Goal: Information Seeking & Learning: Check status

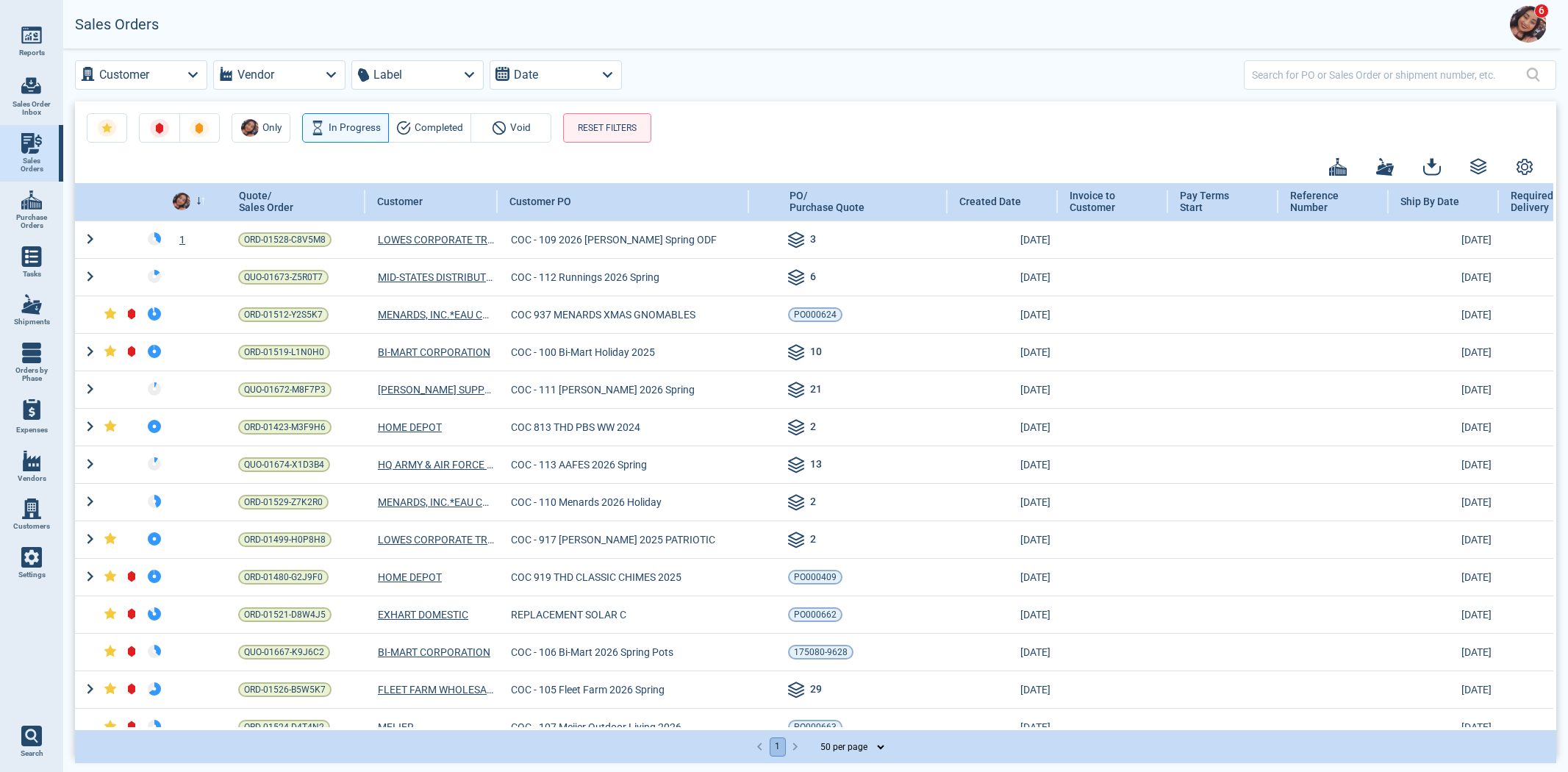
select select "50"
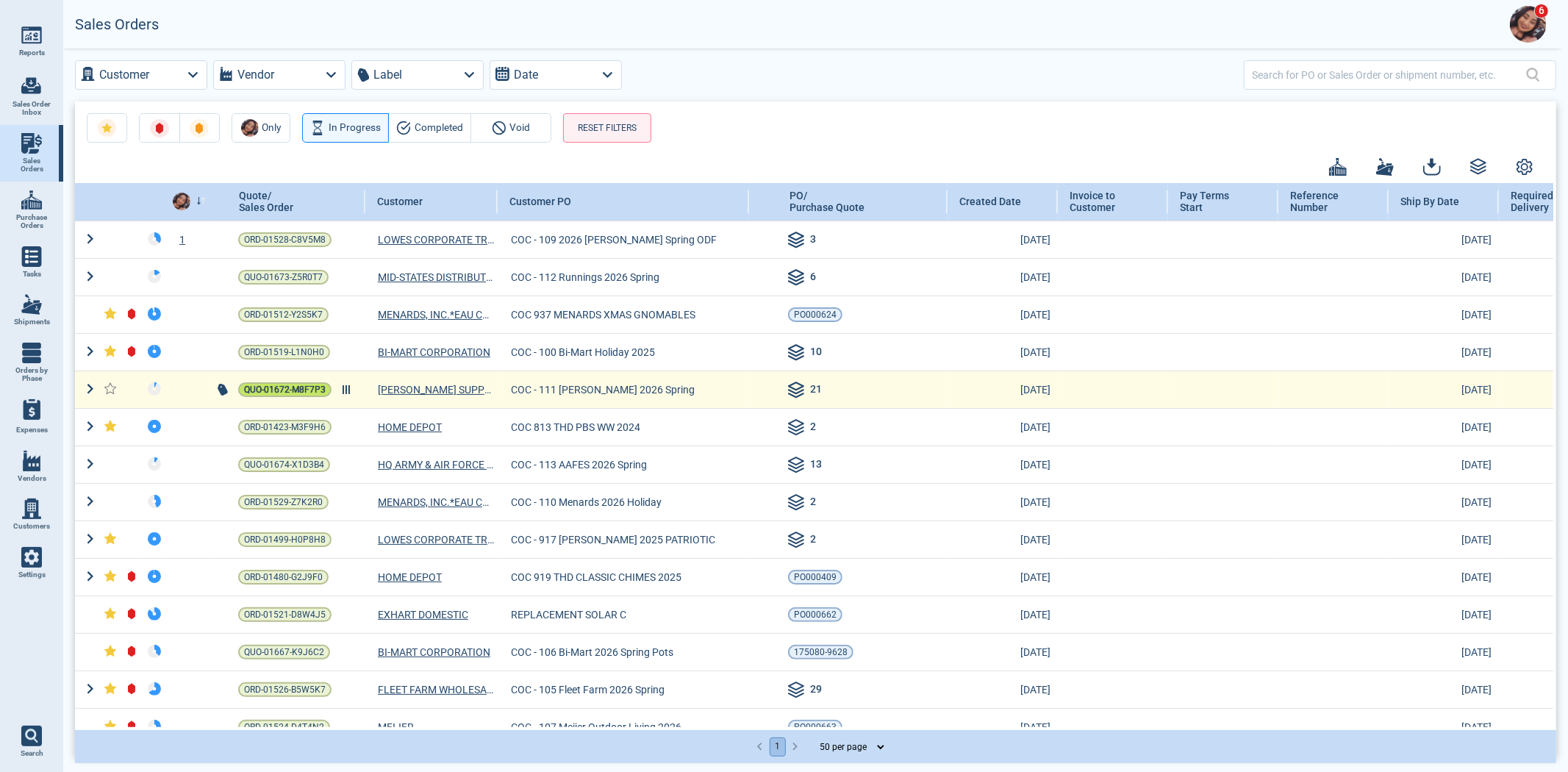
click at [273, 390] on span "QUO-01672-M8F7P3" at bounding box center [285, 390] width 82 height 15
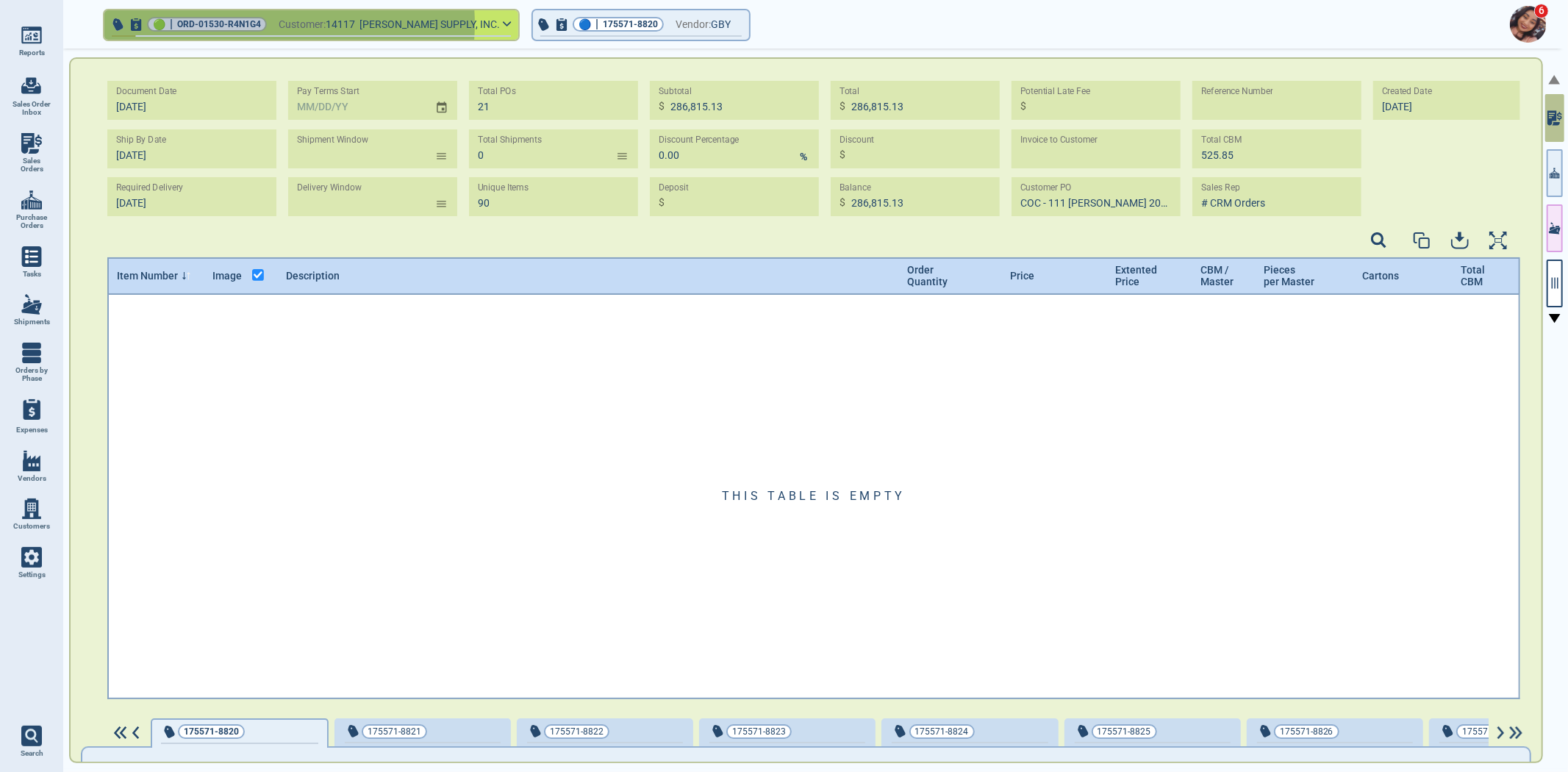
drag, startPoint x: 262, startPoint y: 24, endPoint x: 175, endPoint y: 21, distance: 87.1
click at [175, 21] on div "🟢 | ORD-01530-R4N1G4" at bounding box center [206, 24] width 120 height 15
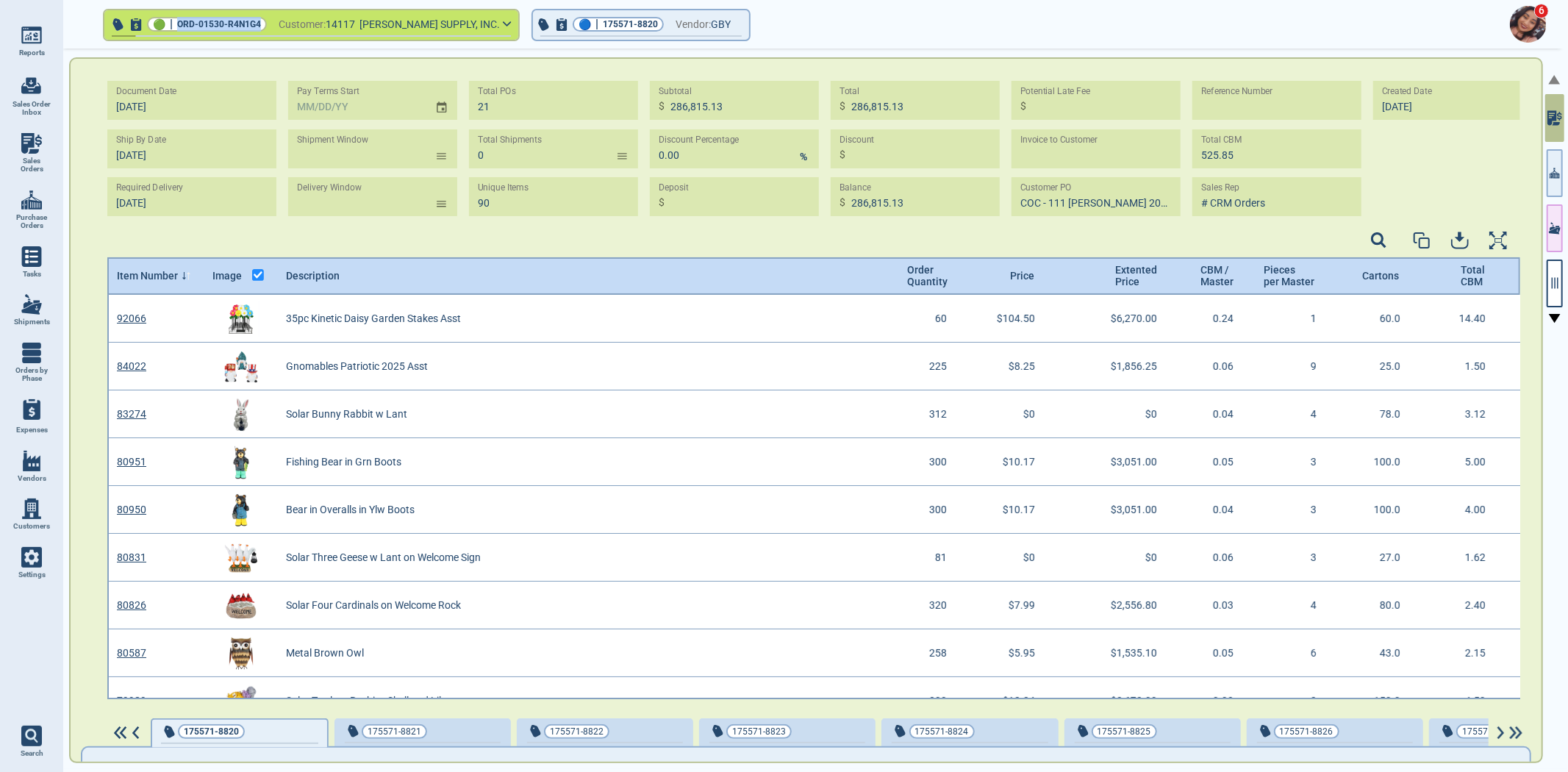
scroll to position [5, 5]
copy div "ORD-01530-R4N1G4"
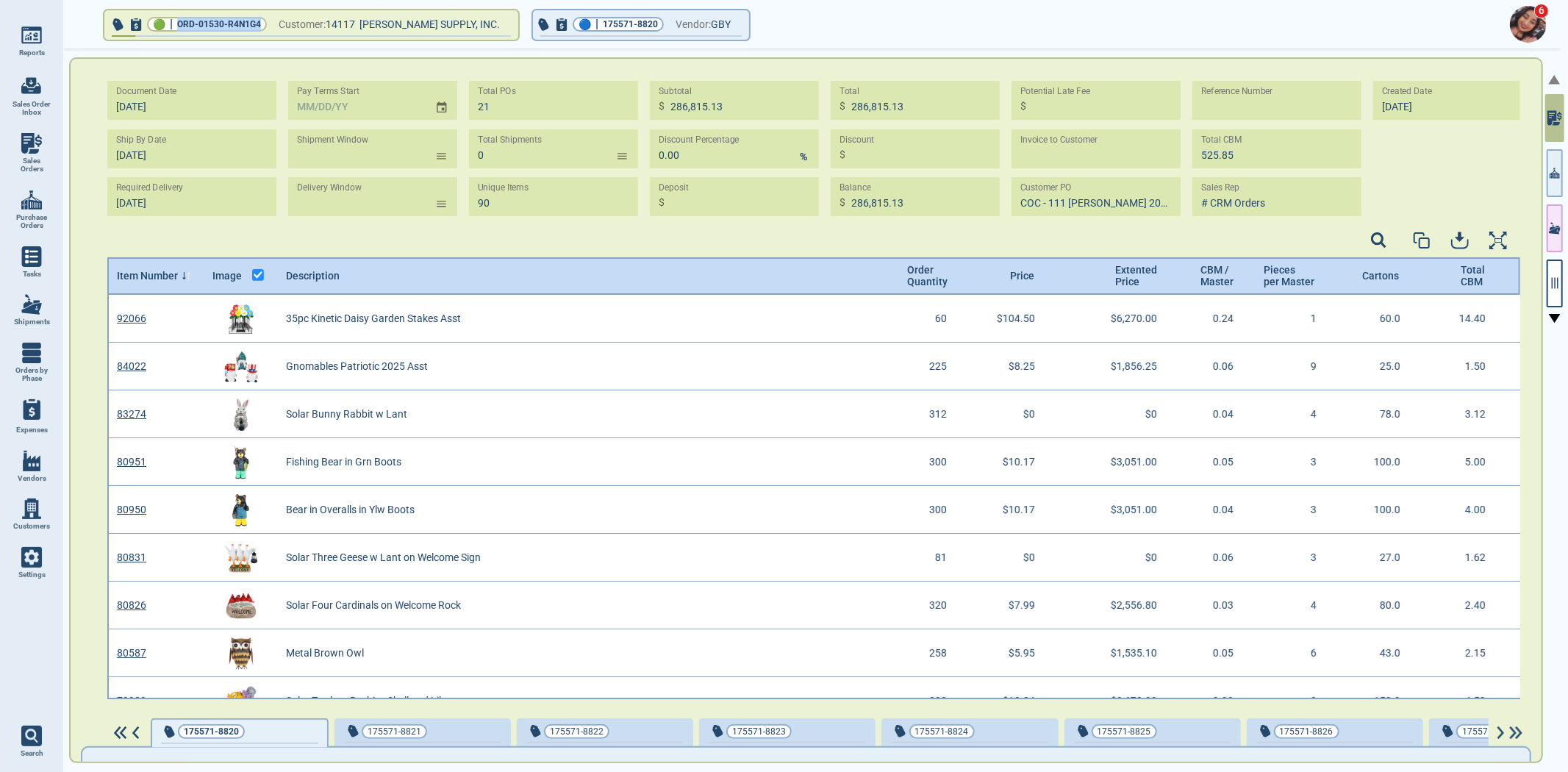
select select "50"
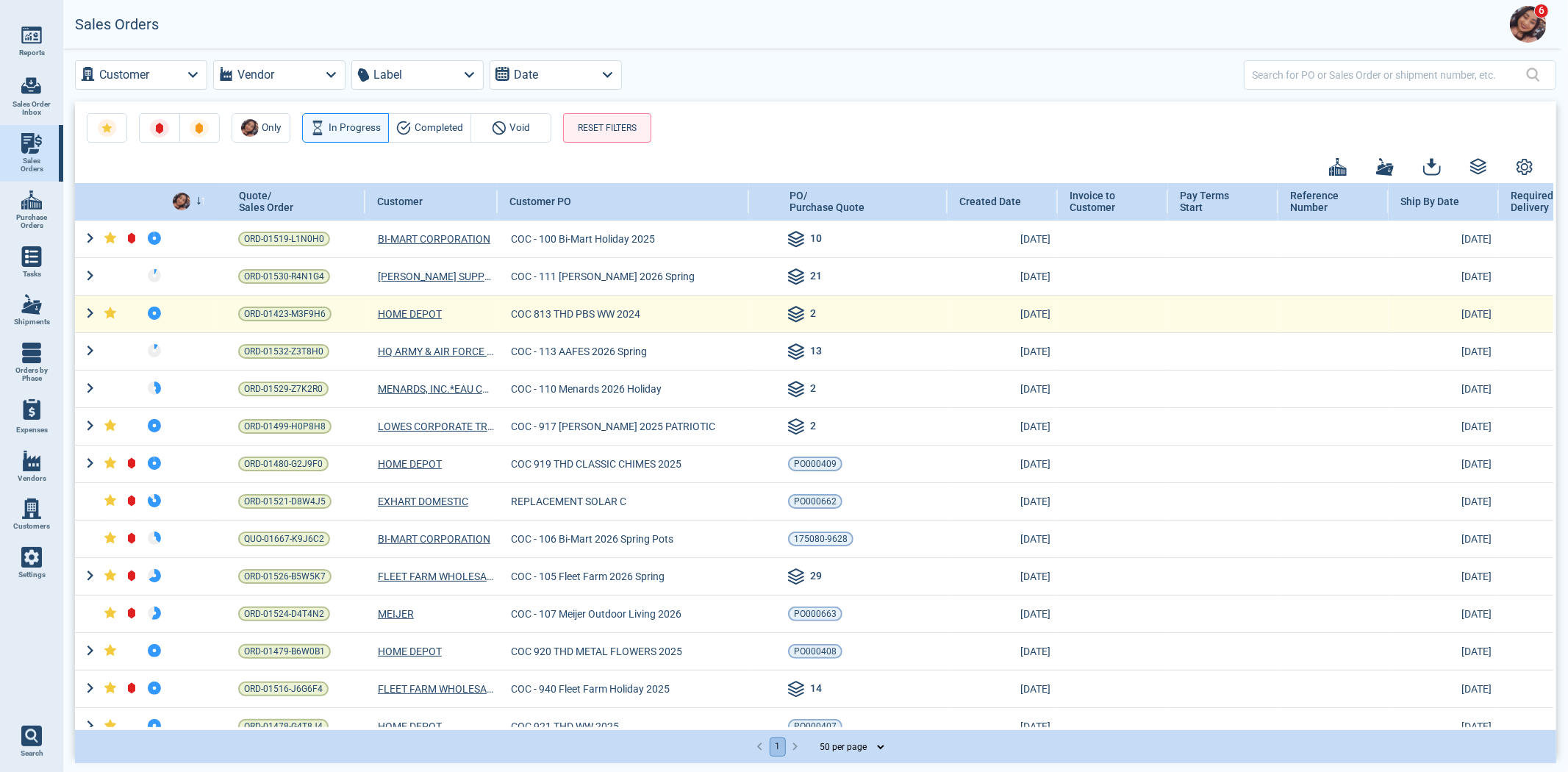
scroll to position [163, 0]
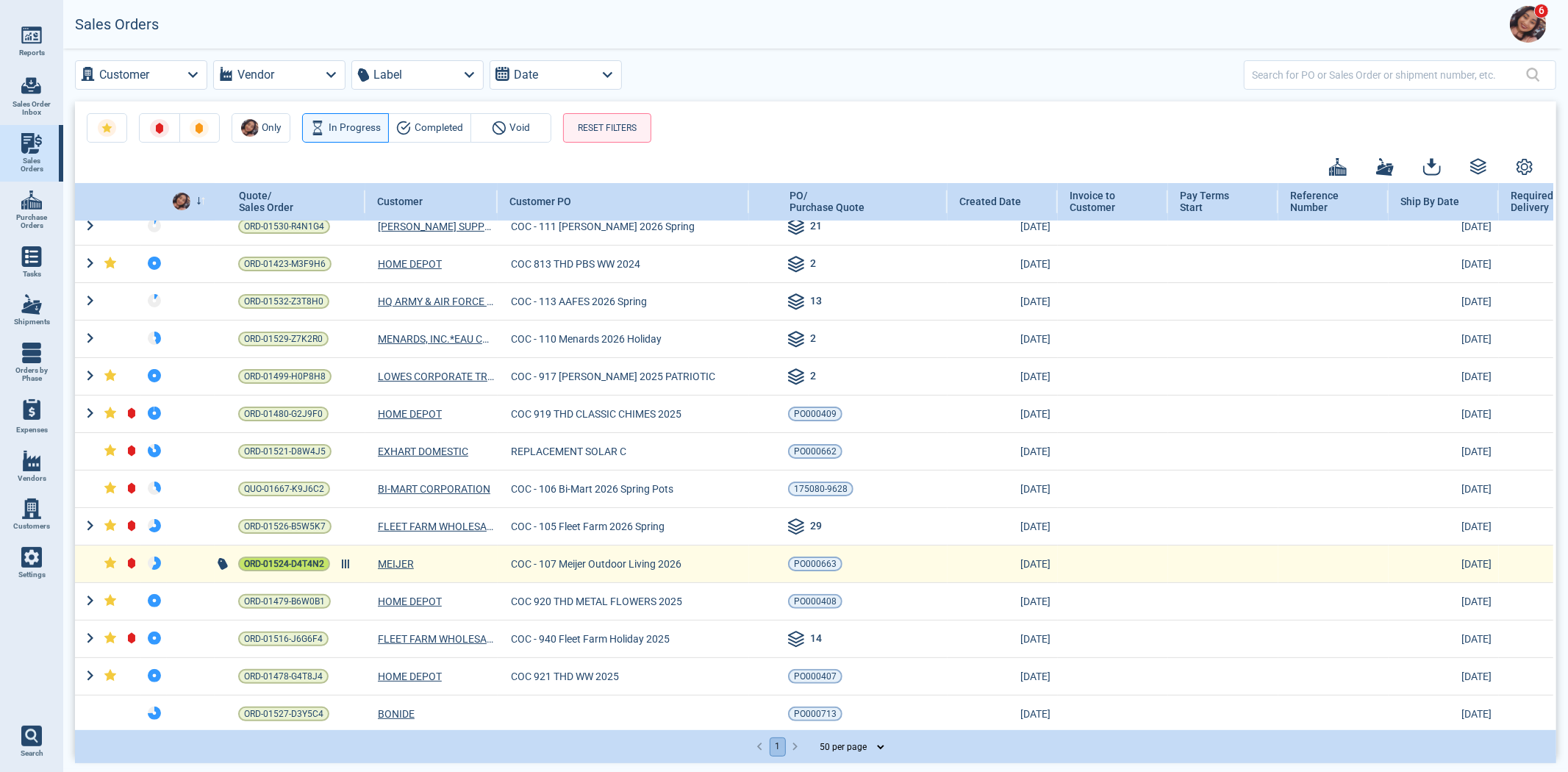
click at [300, 562] on span "ORD-01524-D4T4N2" at bounding box center [284, 563] width 80 height 15
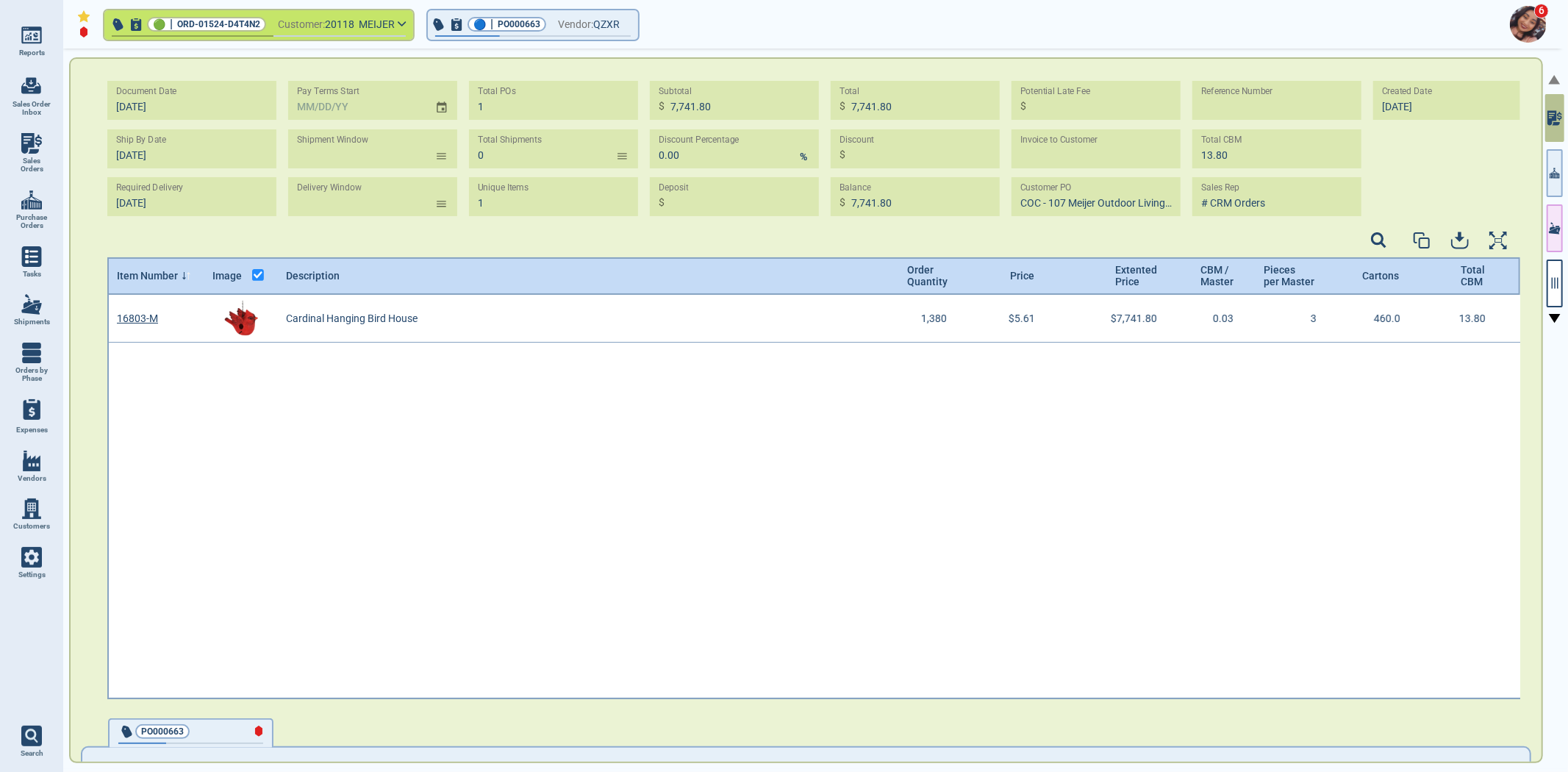
scroll to position [400, 1409]
drag, startPoint x: 261, startPoint y: 25, endPoint x: 178, endPoint y: 21, distance: 83.1
click at [178, 21] on div "🟢 | ORD-01524-D4T4N2" at bounding box center [206, 24] width 119 height 15
copy span "ORD-01524-D4T4N2"
click at [1072, 437] on div "16803-M Cardinal Hanging Bird House 1,380 $5.61 $7,741.80 0.03 3 460.0 13.80" at bounding box center [814, 496] width 1414 height 404
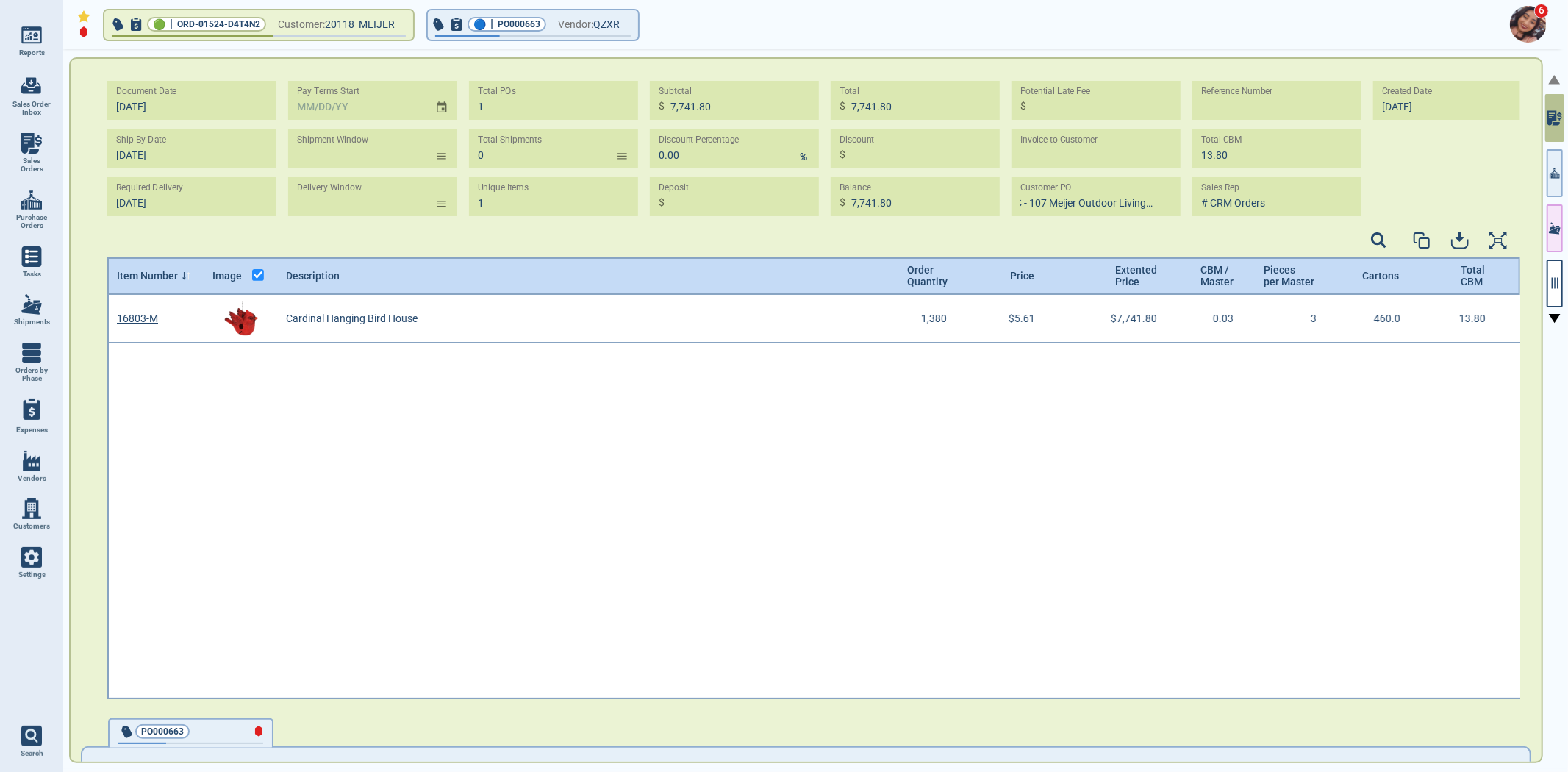
scroll to position [0, 0]
click at [961, 213] on div "Document Date [DATE] Ship By Date [DATE] Required Delivery [DATE] Pay Terms Sta…" at bounding box center [813, 154] width 1412 height 146
click at [310, 407] on div "16803-M Cardinal Hanging Bird House 1,380 $5.61 $7,741.80 0.03 3 460.0 13.80" at bounding box center [814, 496] width 1414 height 404
click at [40, 559] on img at bounding box center [32, 557] width 21 height 21
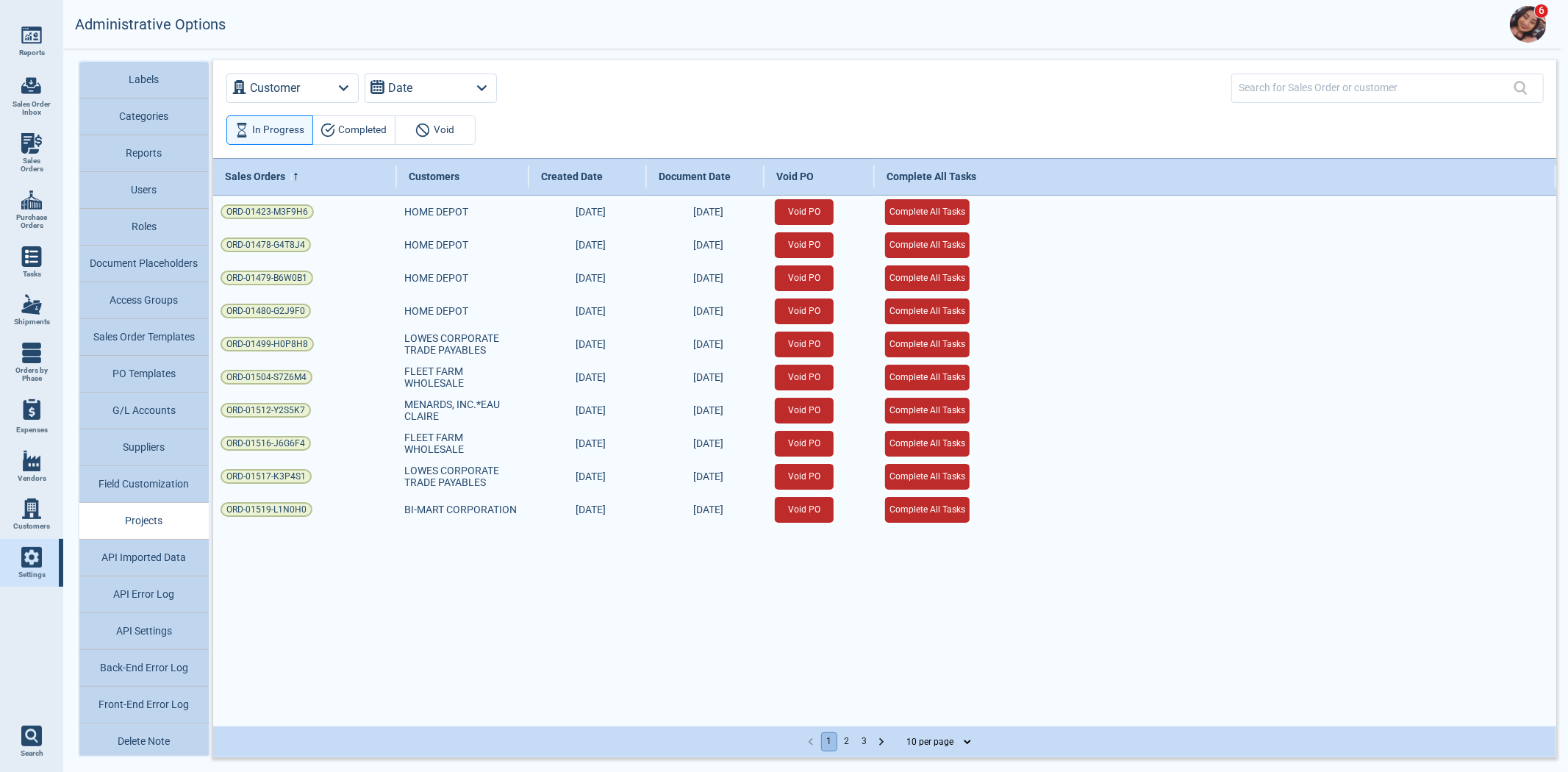
click at [125, 559] on button "API Imported Data" at bounding box center [144, 558] width 129 height 36
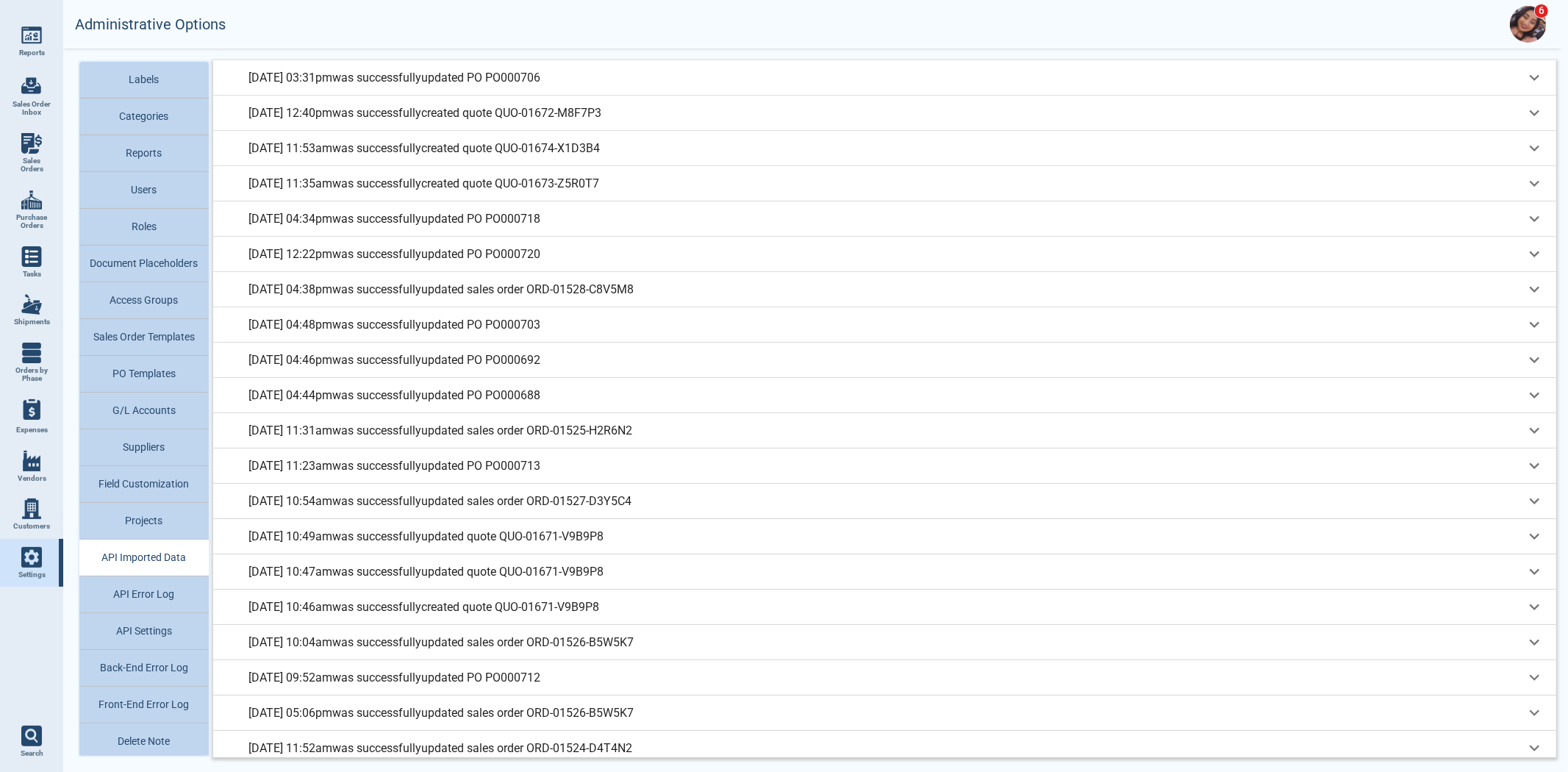
drag, startPoint x: 30, startPoint y: 147, endPoint x: 25, endPoint y: 155, distance: 9.4
click at [30, 147] on img at bounding box center [32, 144] width 21 height 21
select select "50"
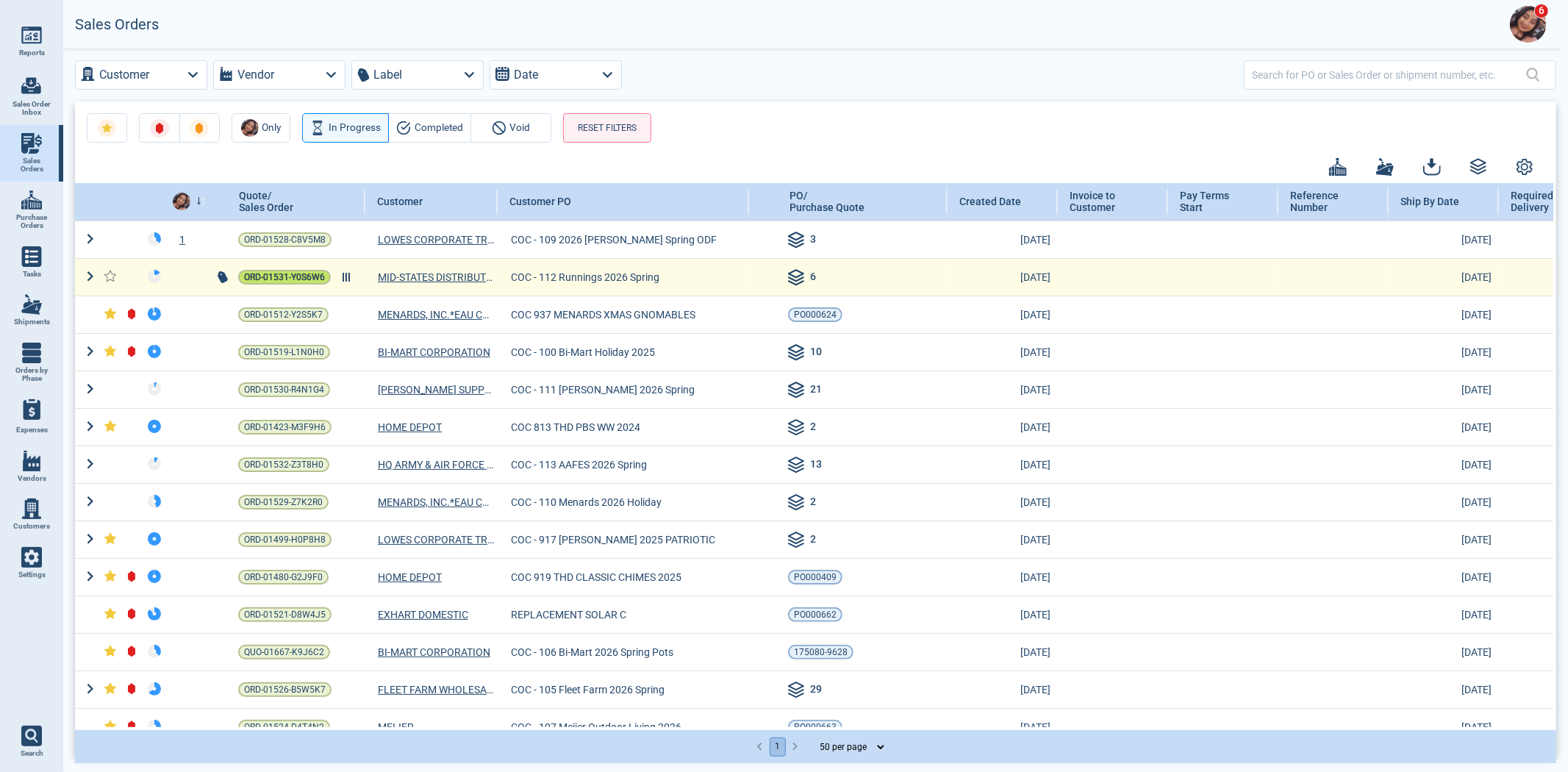
click at [270, 275] on span "ORD-01531-Y0S6W6" at bounding box center [285, 277] width 81 height 15
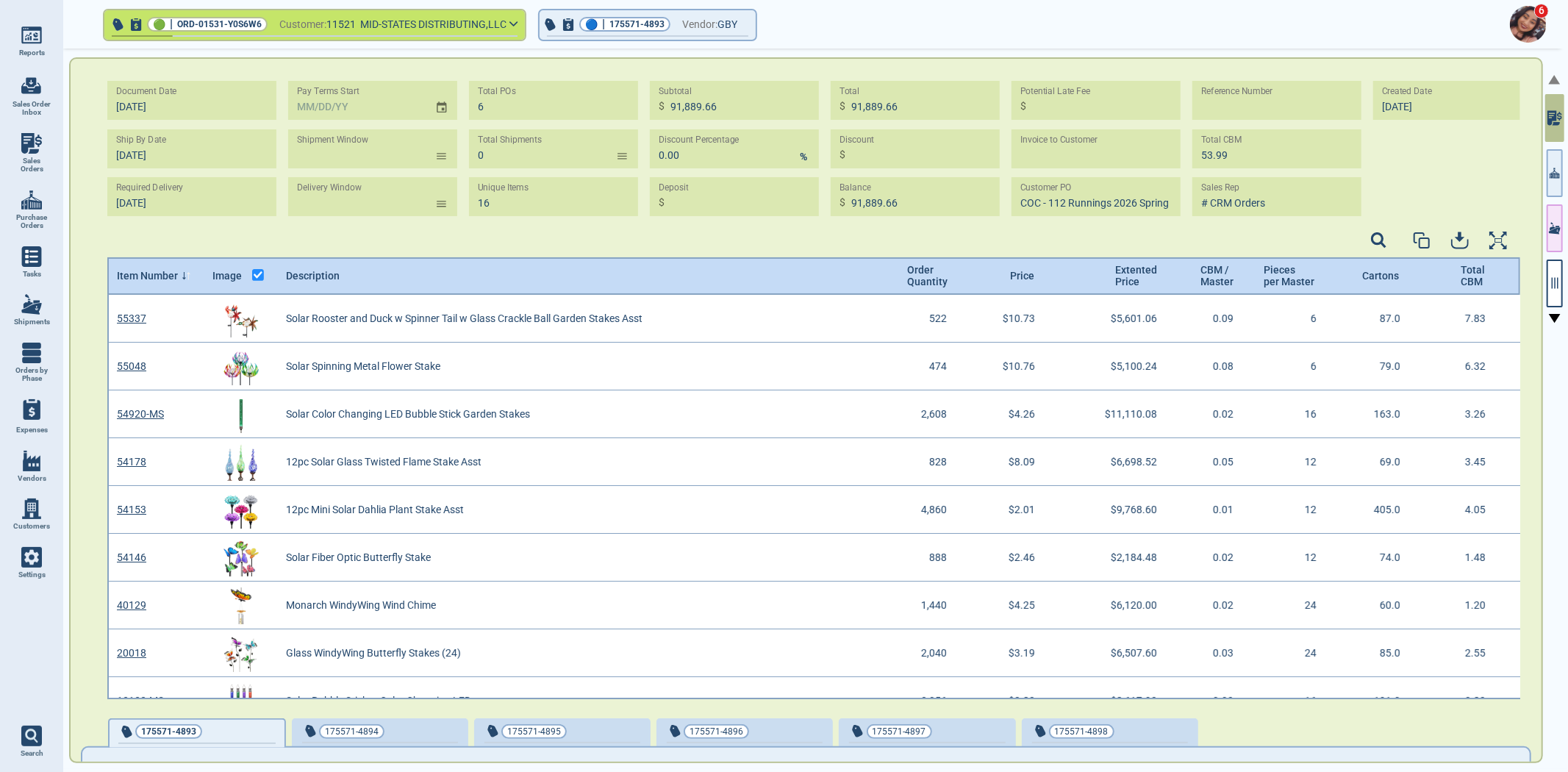
scroll to position [400, 1409]
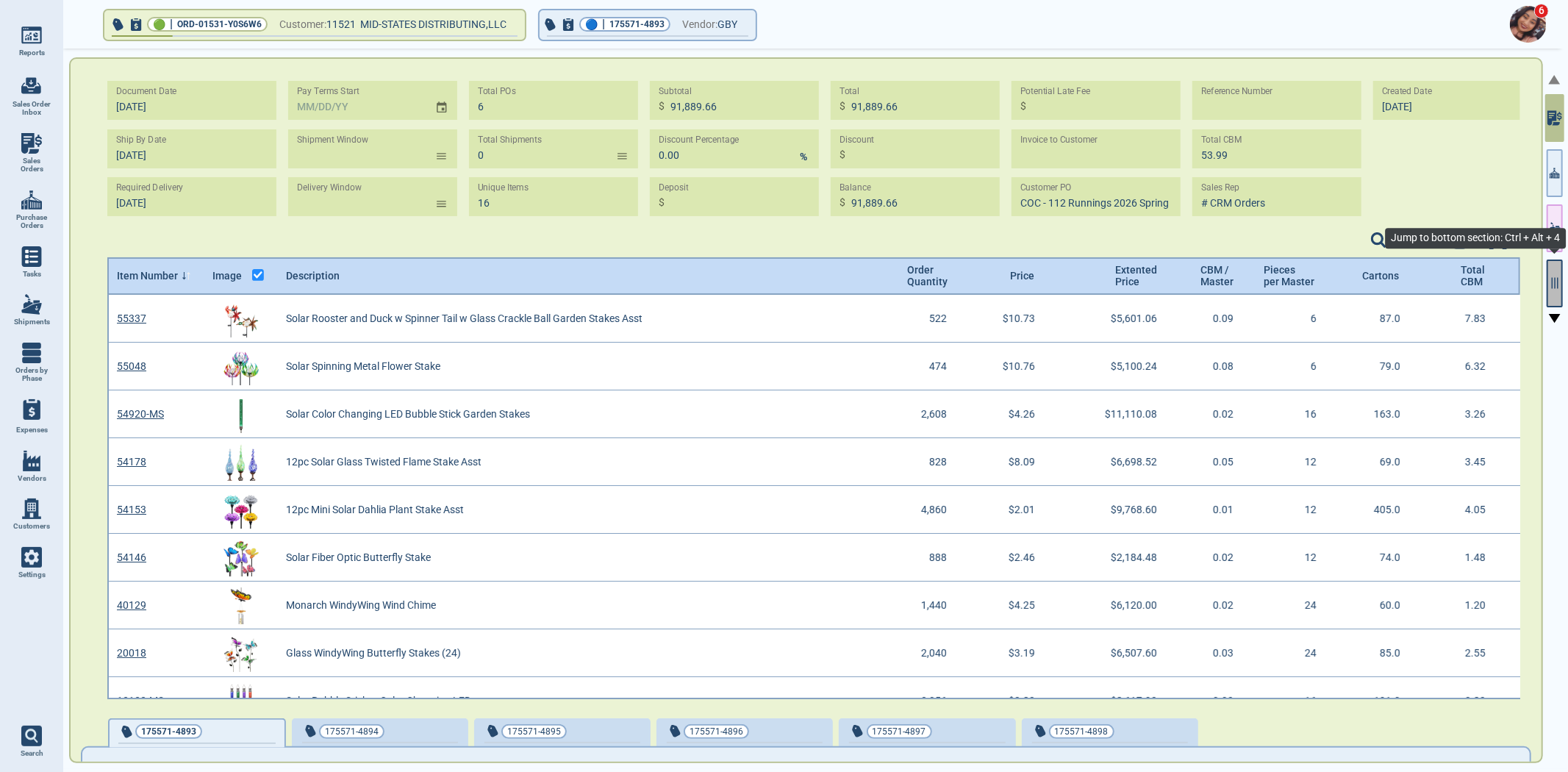
click at [1558, 292] on button "button" at bounding box center [1555, 283] width 16 height 48
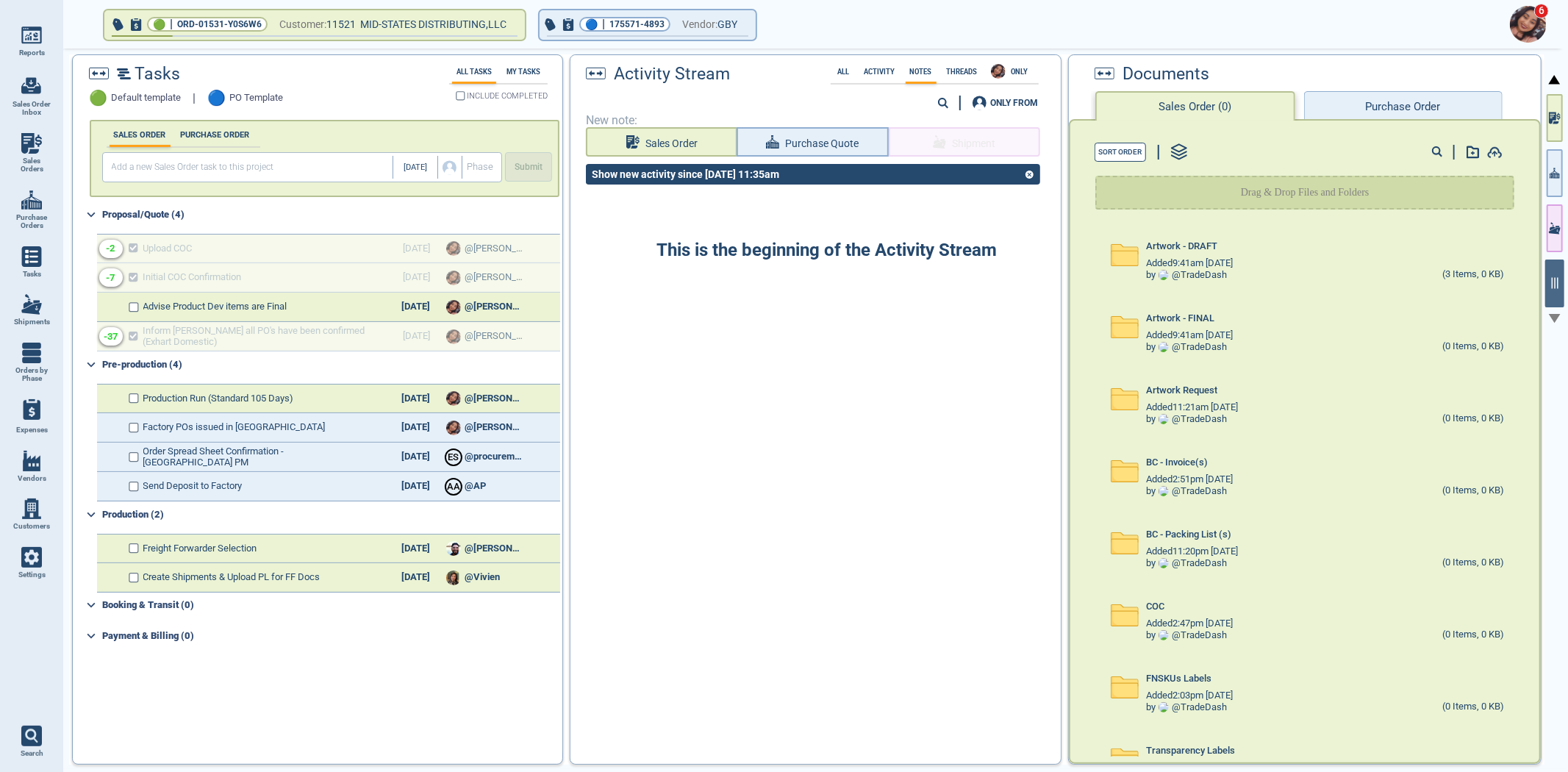
click at [885, 60] on div "Activity Stream All Activity Notes Threads ONLY 0 ONLY FROM" at bounding box center [815, 84] width 490 height 59
click at [885, 71] on label "Activity" at bounding box center [880, 71] width 40 height 8
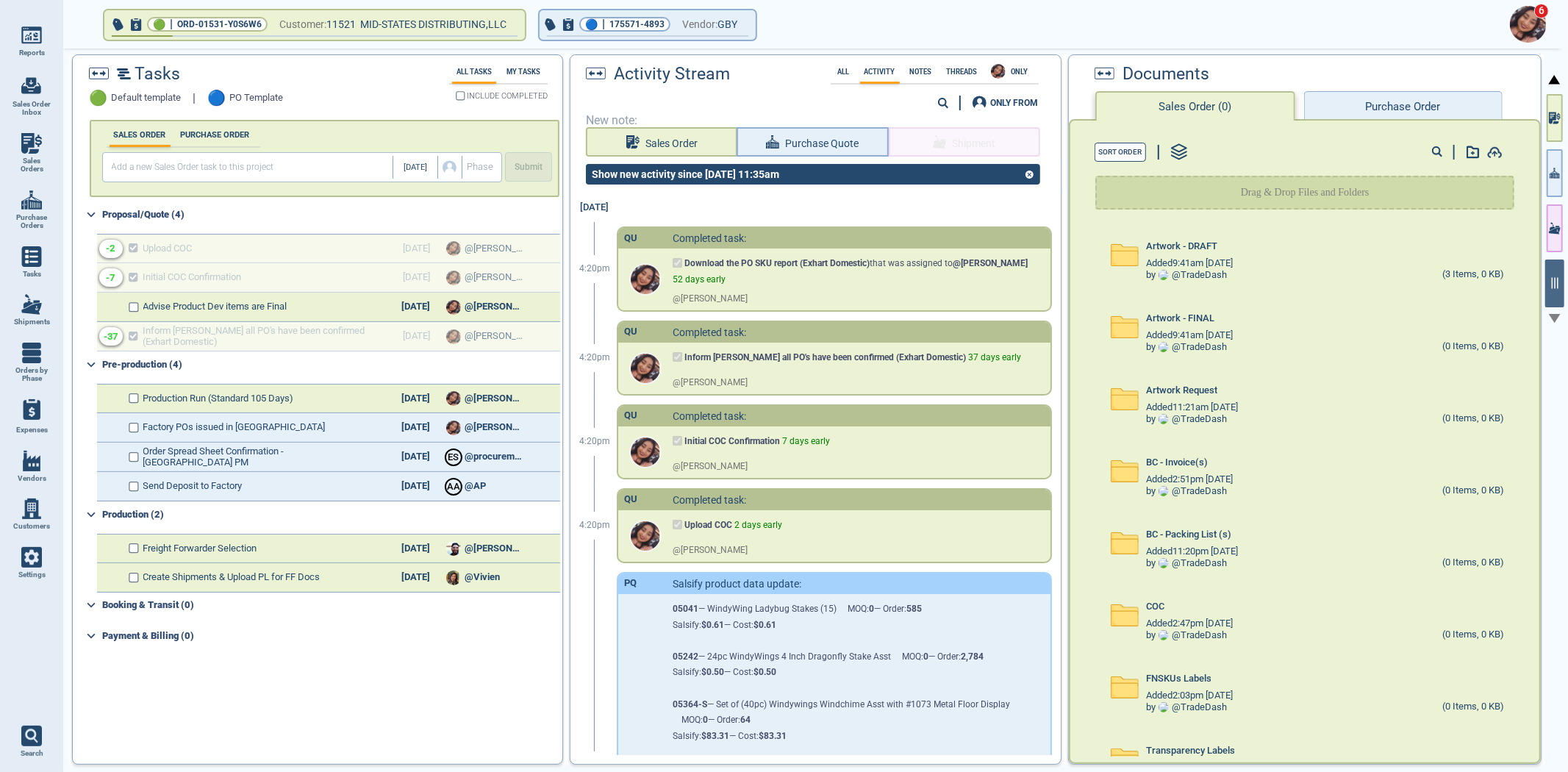
click at [944, 105] on icon at bounding box center [943, 103] width 11 height 11
click at [904, 106] on input at bounding box center [857, 104] width 203 height 19
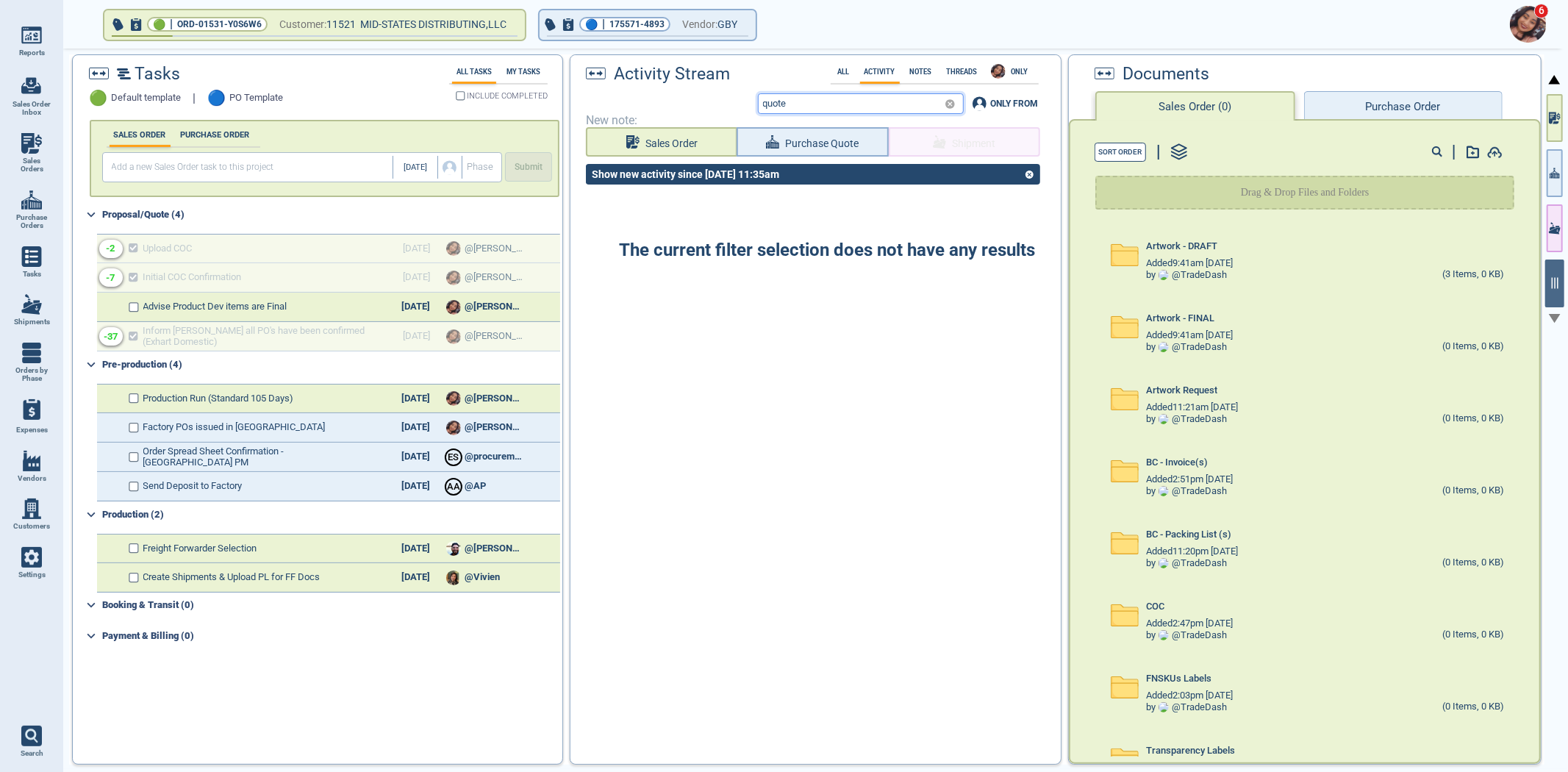
type input "quote"
drag, startPoint x: 1560, startPoint y: 115, endPoint x: 1297, endPoint y: 140, distance: 264.2
click at [1560, 115] on icon "button" at bounding box center [1555, 117] width 12 height 15
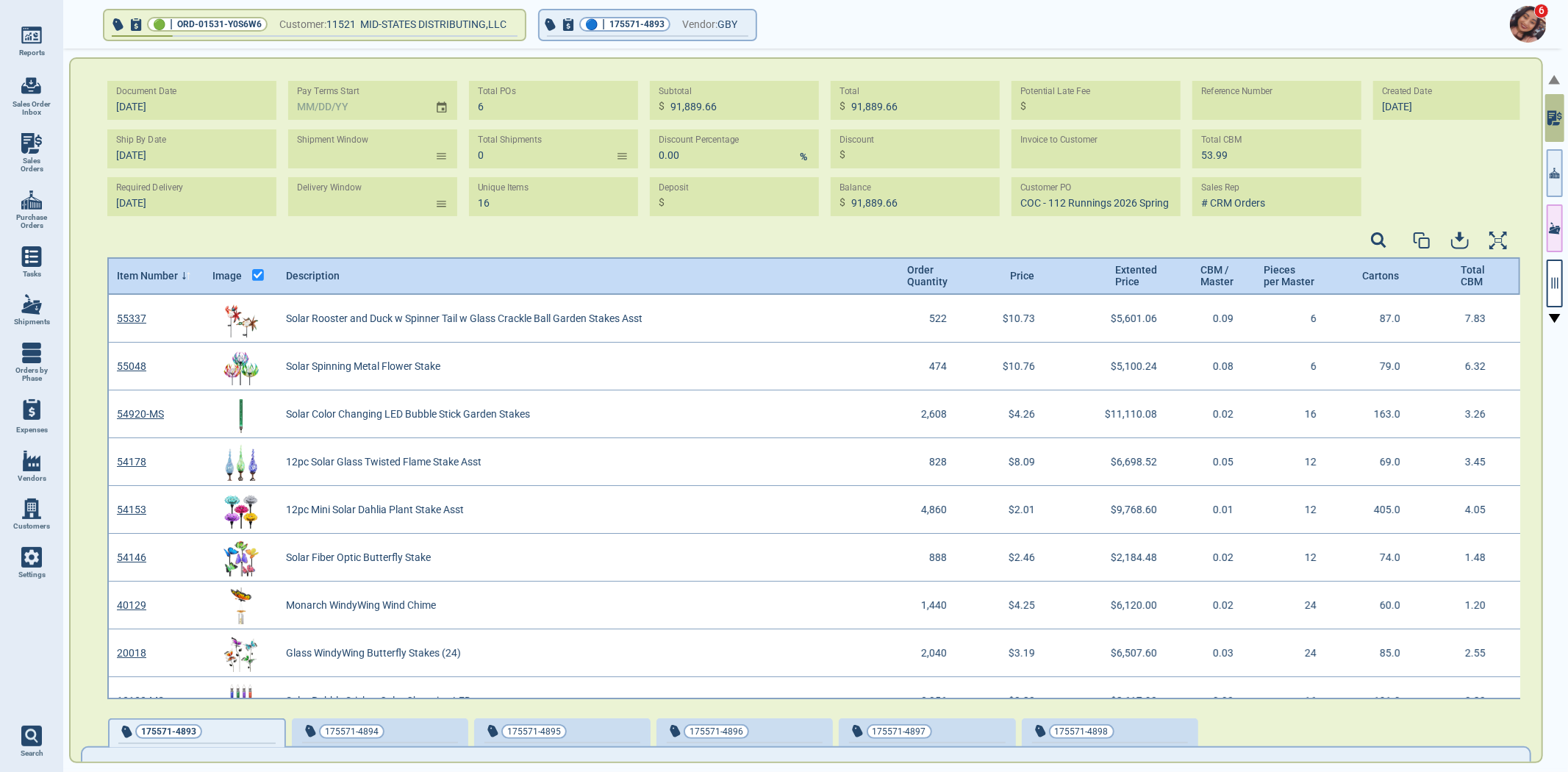
scroll to position [400, 1409]
select select "50"
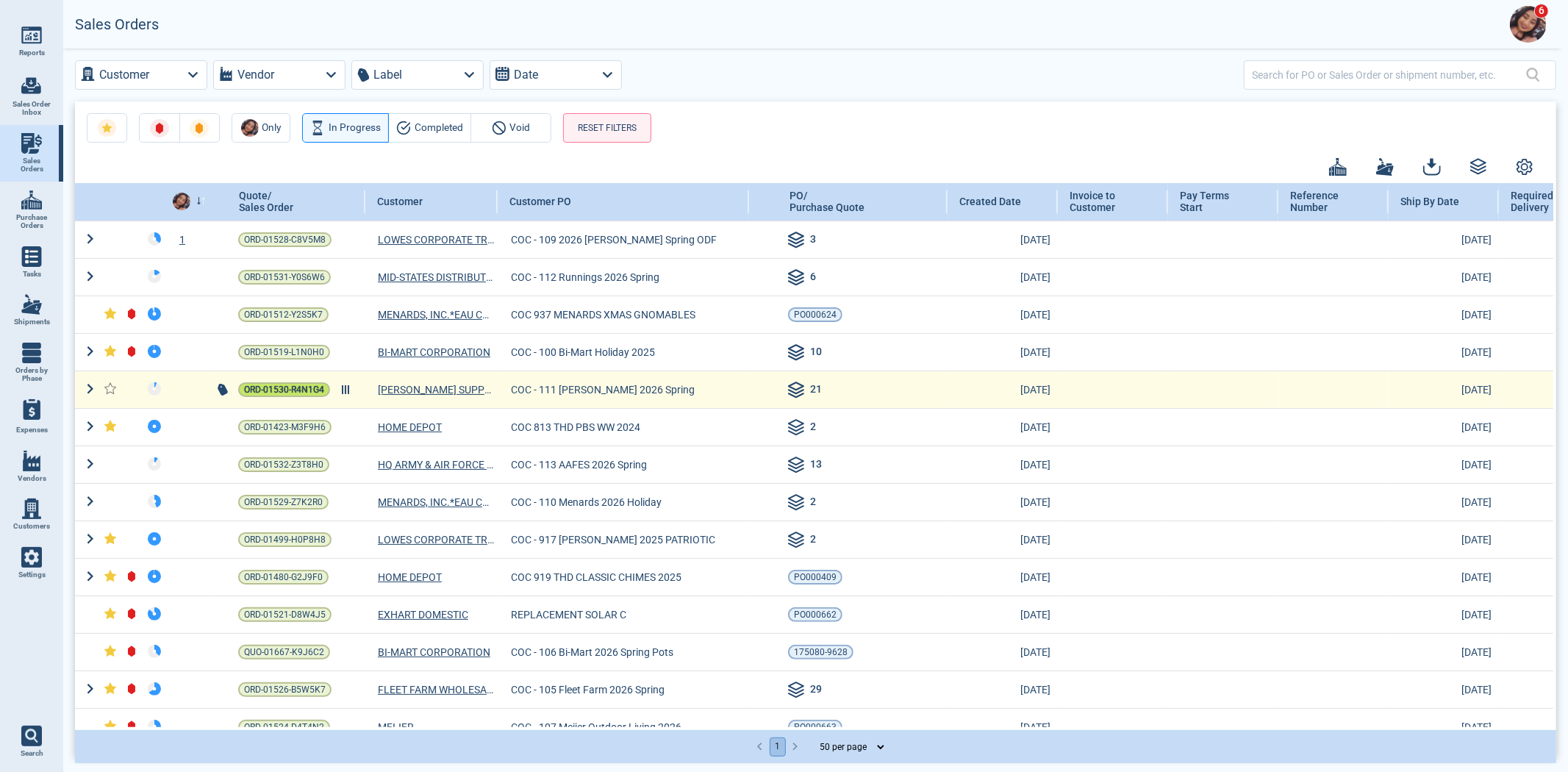
click at [279, 392] on span "ORD-01530-R4N1G4" at bounding box center [284, 390] width 80 height 15
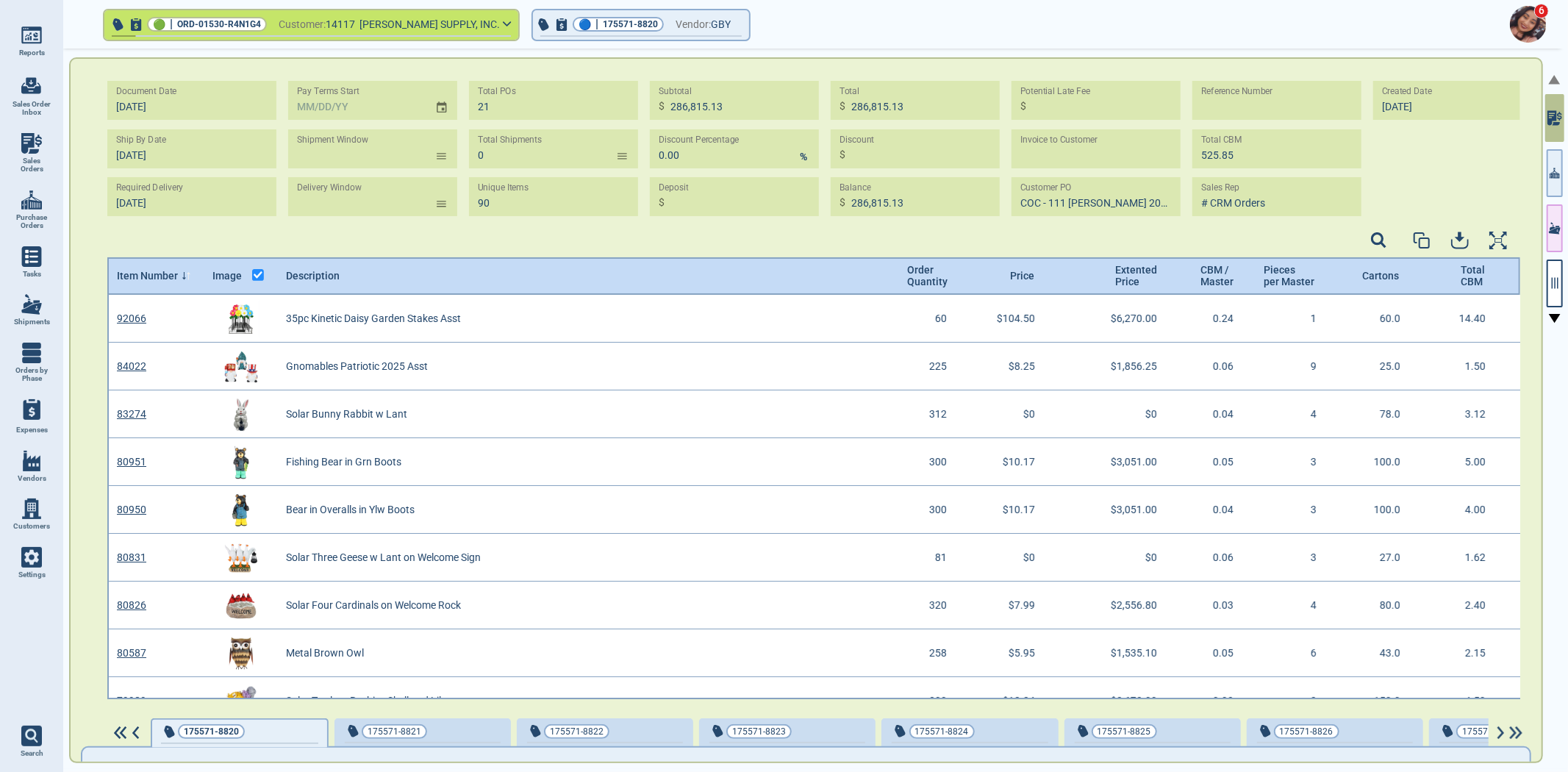
scroll to position [400, 1409]
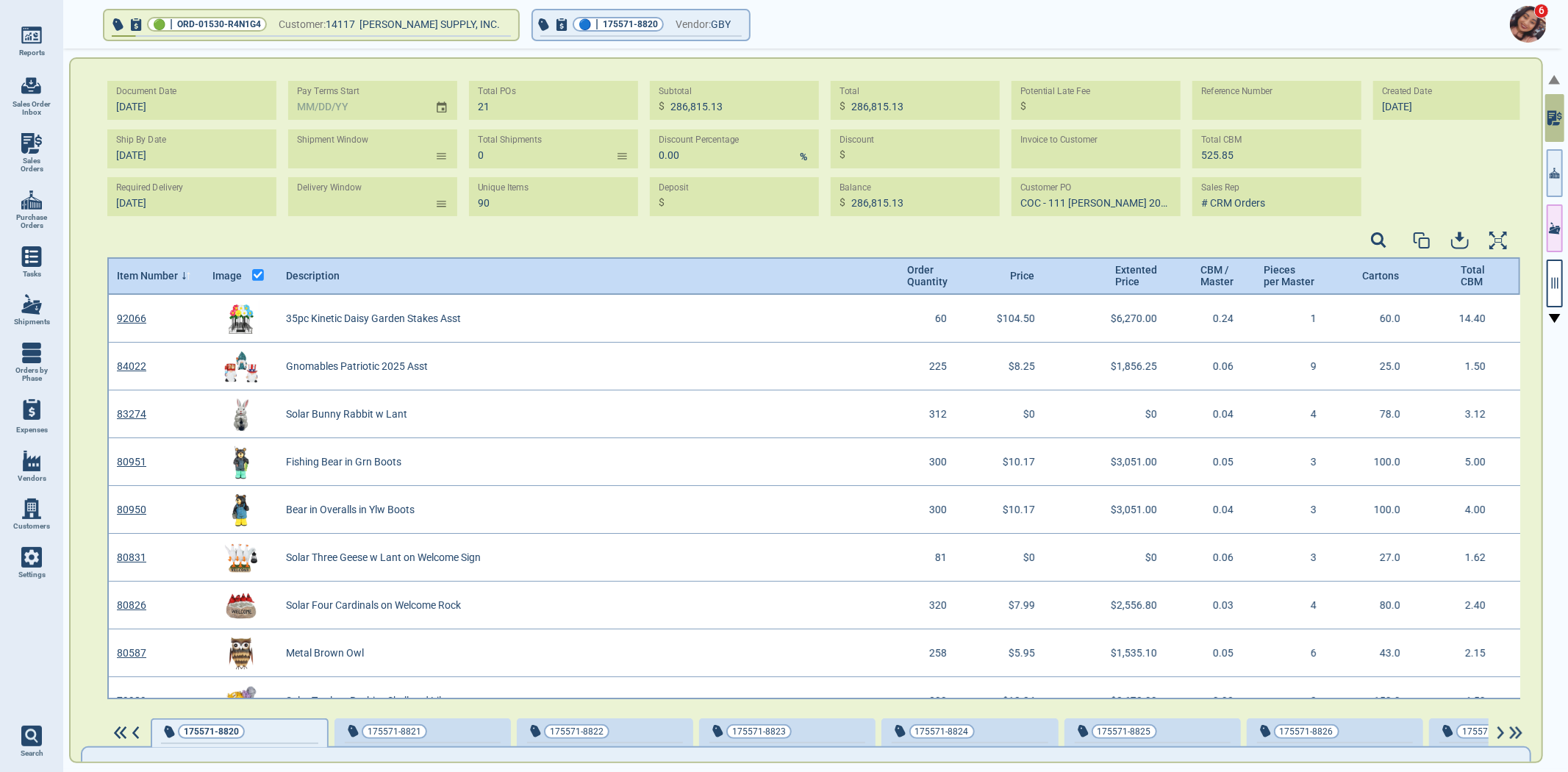
select select "50"
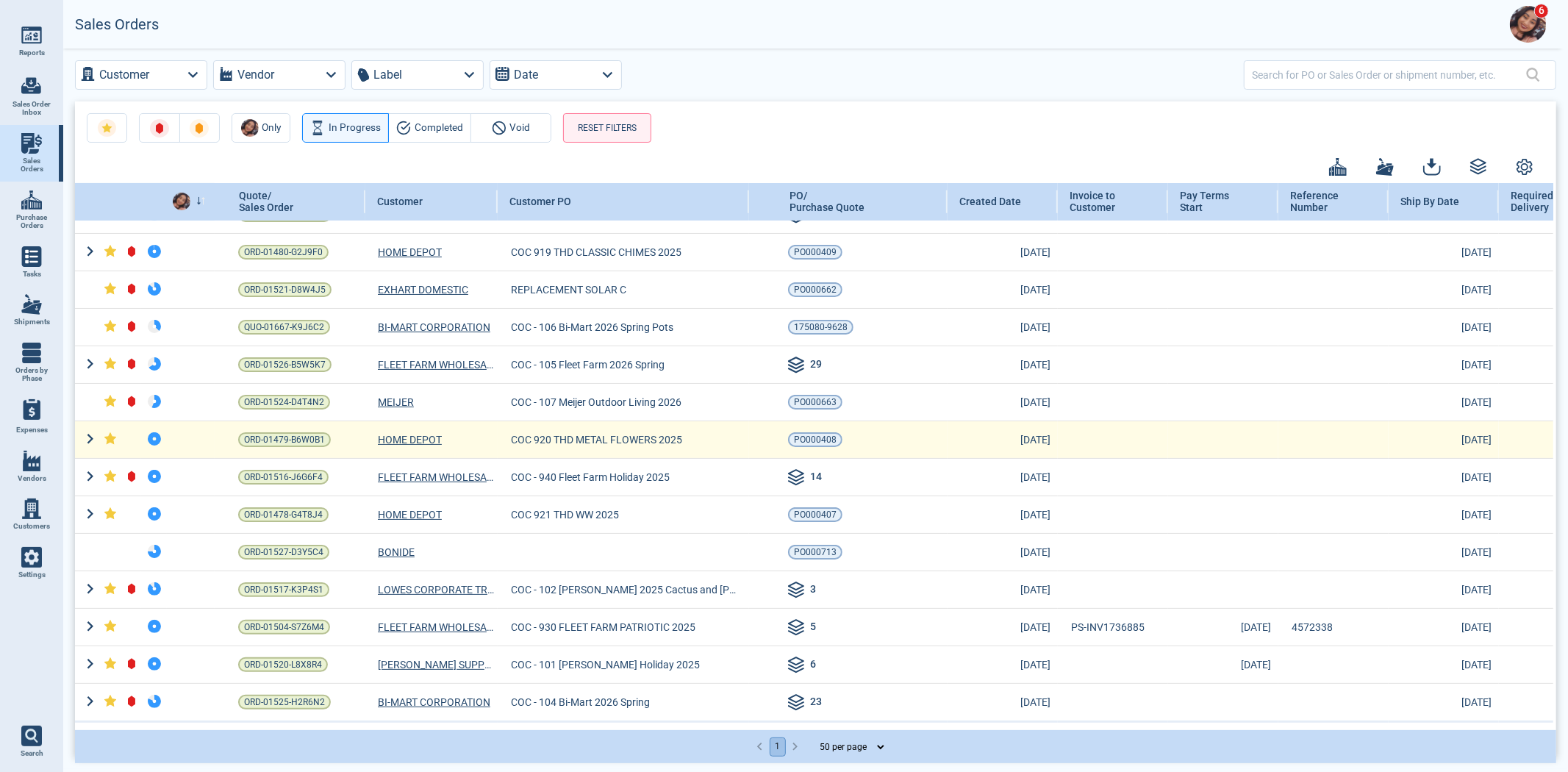
scroll to position [326, 0]
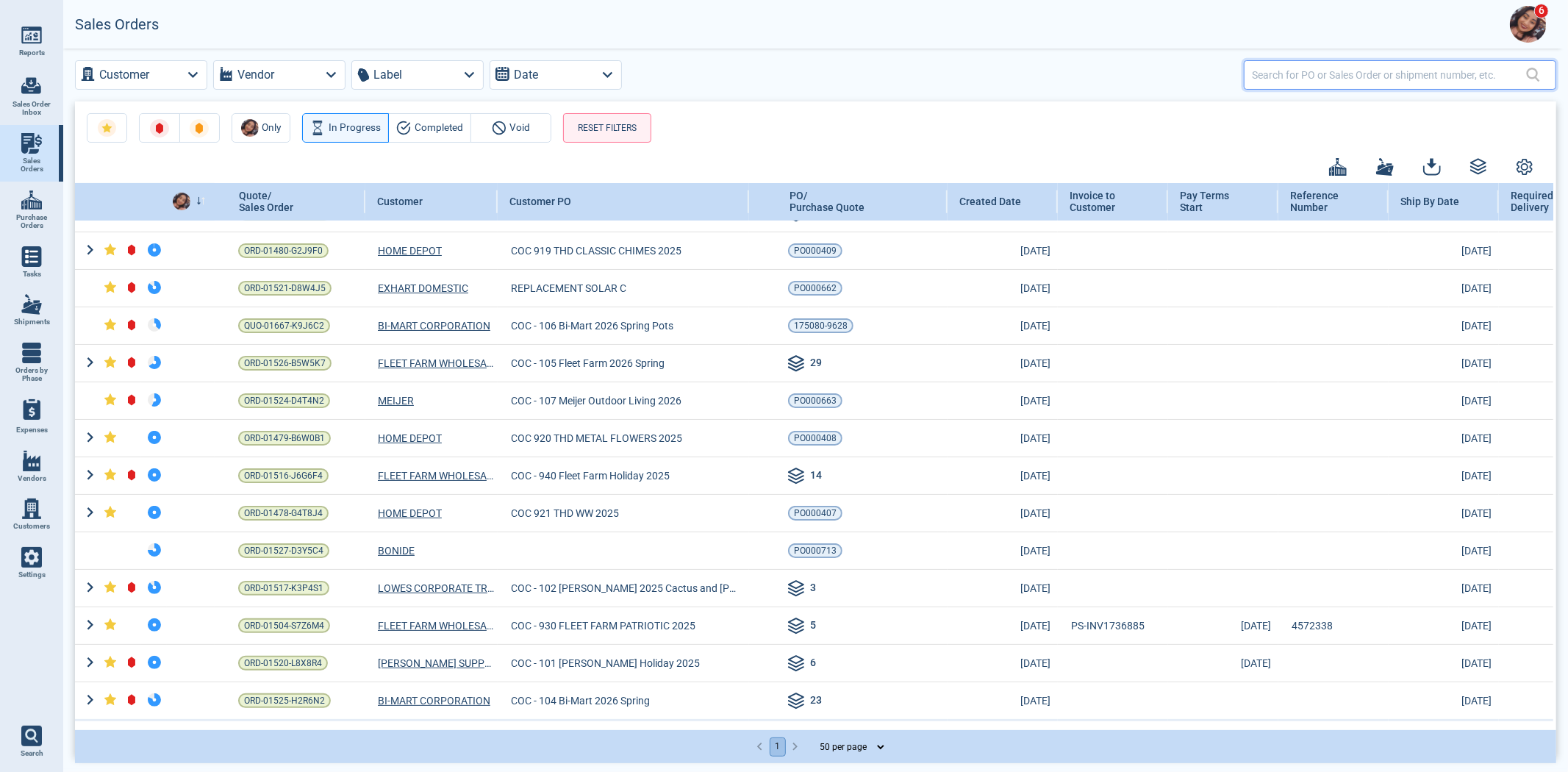
click at [1332, 69] on input "text" at bounding box center [1389, 75] width 275 height 21
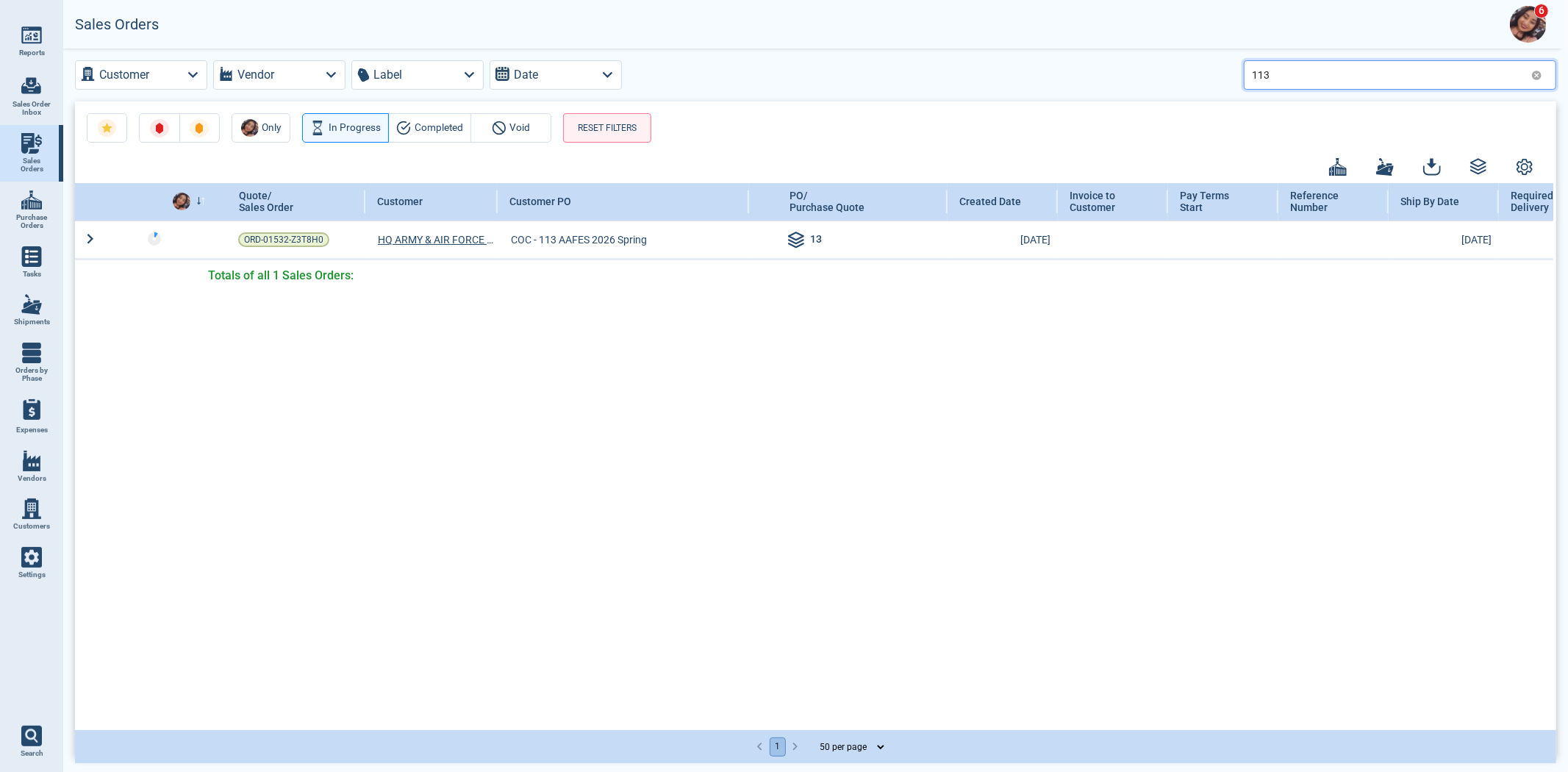
scroll to position [0, 0]
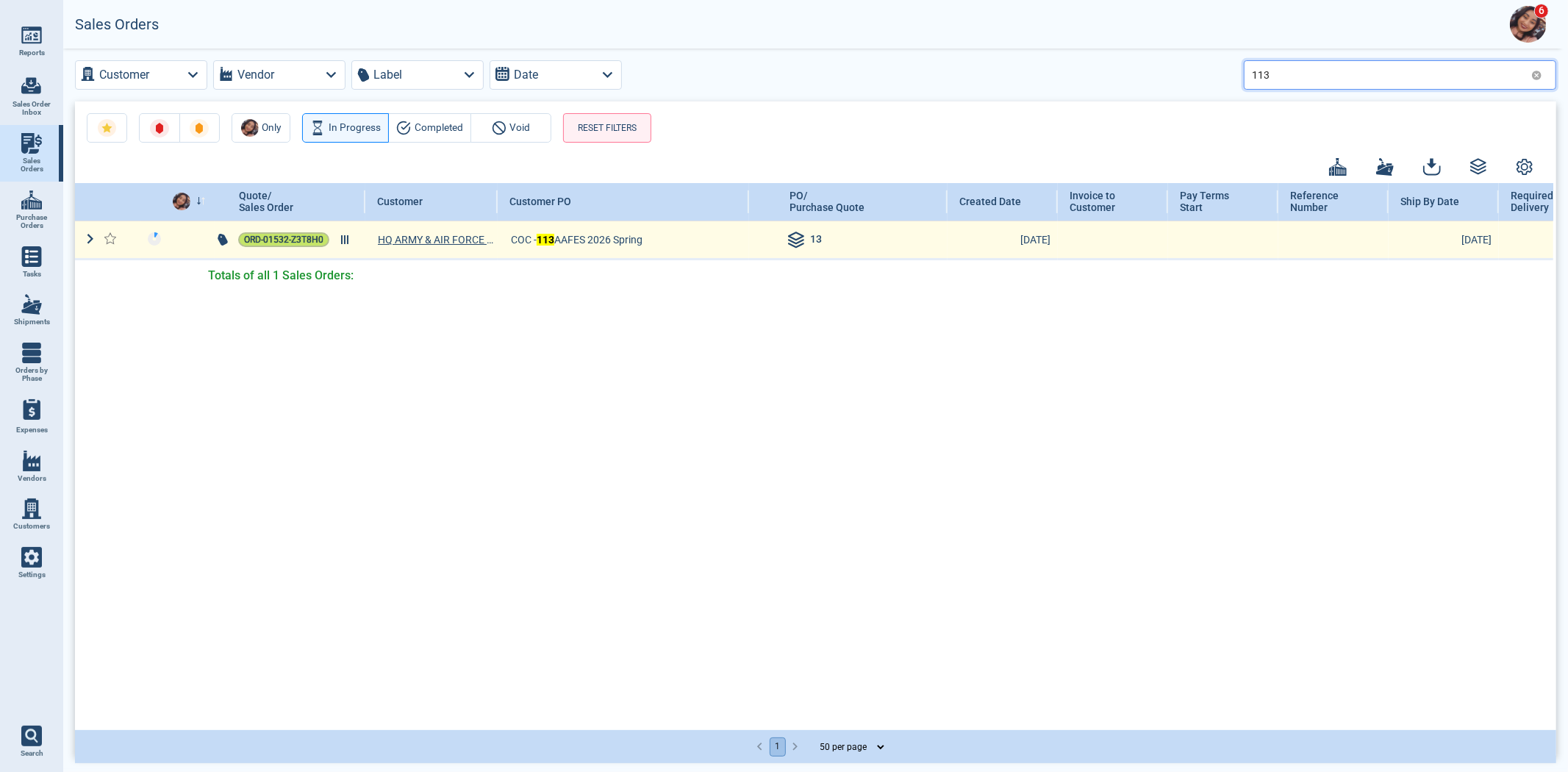
type input "113"
click at [248, 243] on span "ORD-01532-Z3T8H0" at bounding box center [284, 240] width 79 height 15
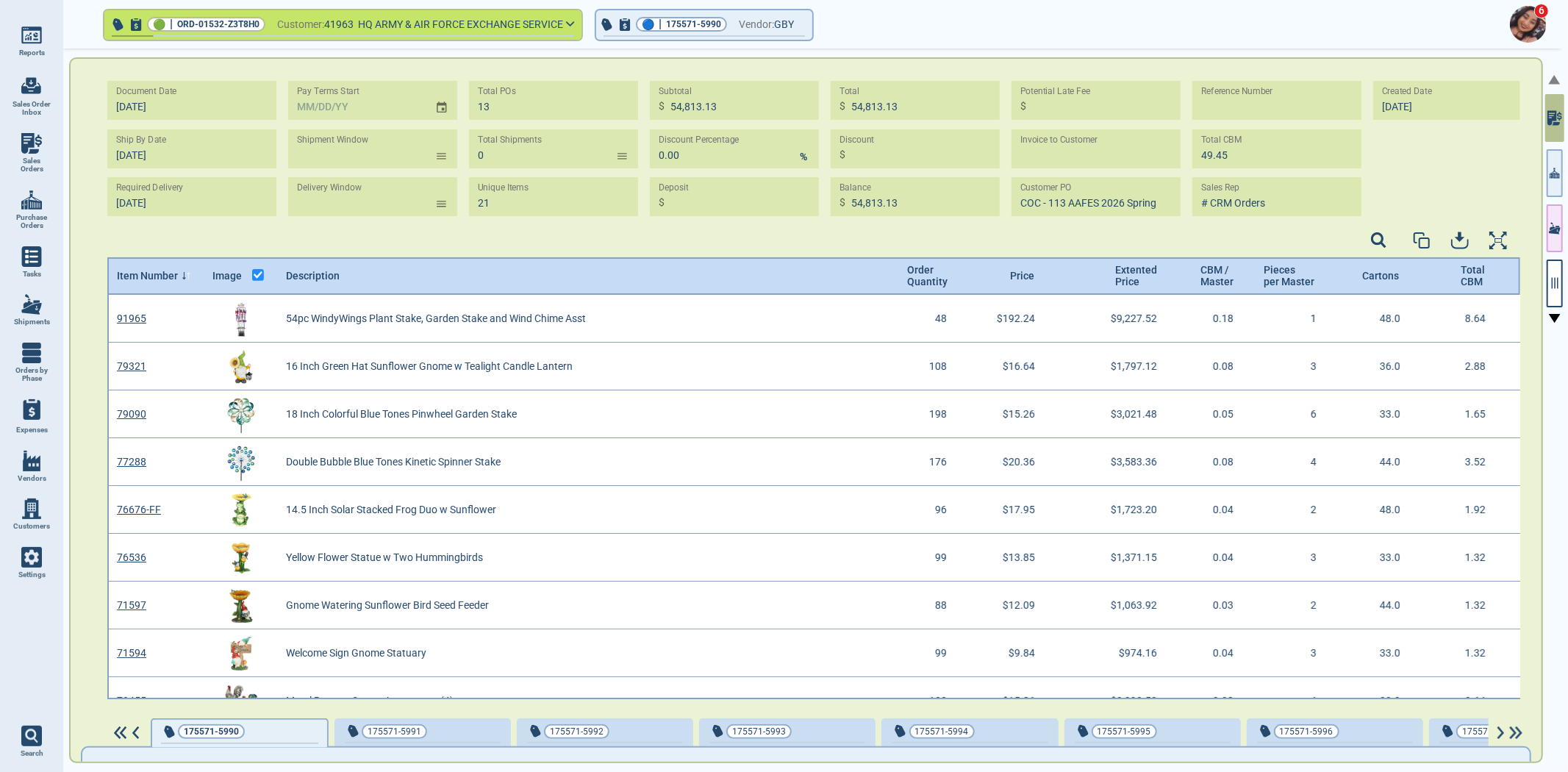
scroll to position [5, 5]
